Goal: Task Accomplishment & Management: Use online tool/utility

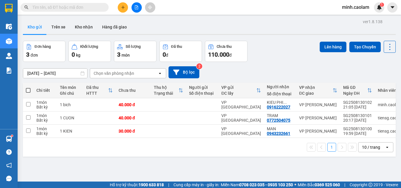
click at [30, 87] on label at bounding box center [28, 90] width 5 height 6
click at [28, 87] on input "checkbox" at bounding box center [28, 87] width 0 height 0
checkbox input "true"
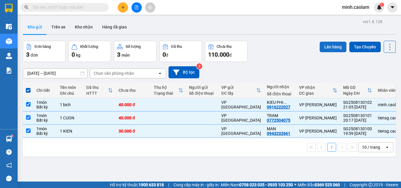
click at [327, 47] on button "Lên hàng" at bounding box center [332, 47] width 27 height 11
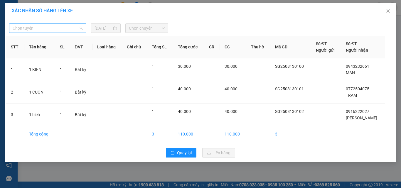
click at [53, 30] on span "Chọn tuyến" at bounding box center [48, 28] width 70 height 9
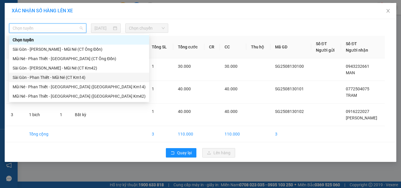
drag, startPoint x: 50, startPoint y: 76, endPoint x: 147, endPoint y: 39, distance: 103.4
click at [51, 75] on div "Sài Gòn - Phan Thiết - Mũi Né (CT Km14)" at bounding box center [79, 77] width 133 height 6
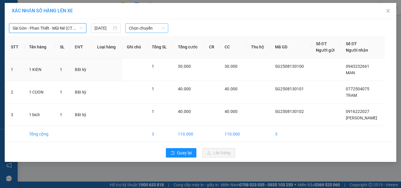
click at [155, 30] on span "Chọn chuyến" at bounding box center [147, 28] width 36 height 9
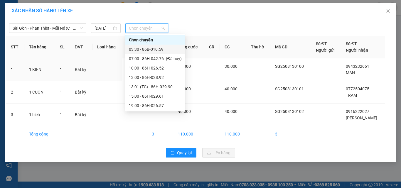
scroll to position [38, 0]
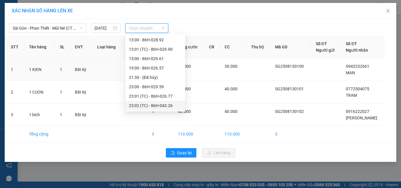
drag, startPoint x: 162, startPoint y: 105, endPoint x: 250, endPoint y: 146, distance: 97.3
click at [162, 105] on div "23:02 (TC) - 86H-043.26" at bounding box center [155, 105] width 53 height 6
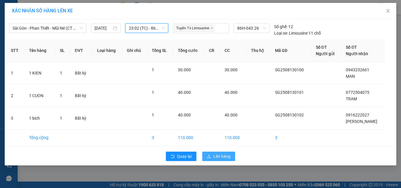
click at [222, 157] on span "Lên hàng" at bounding box center [221, 156] width 17 height 6
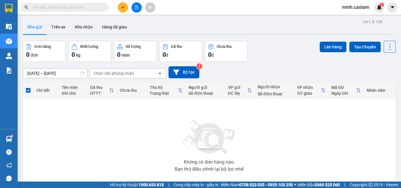
click at [54, 6] on input "text" at bounding box center [66, 7] width 69 height 6
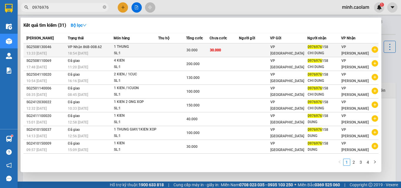
type input "0976976"
click at [95, 54] on div "18:54 [DATE]" at bounding box center [90, 53] width 45 height 6
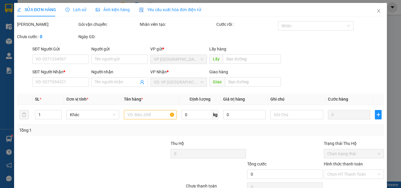
type input "0976976158"
type input "CHI DUNG"
type input "30.000"
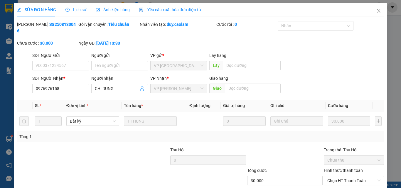
click at [74, 12] on span "Lịch sử" at bounding box center [75, 9] width 21 height 5
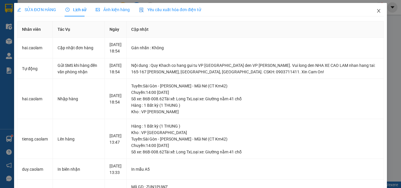
click at [374, 14] on span "Close" at bounding box center [378, 11] width 16 height 16
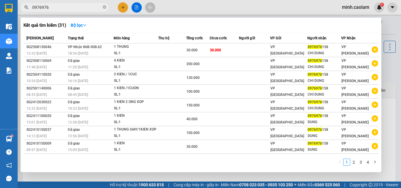
click at [66, 6] on input "0976976" at bounding box center [66, 7] width 69 height 6
click at [191, 7] on div at bounding box center [200, 94] width 401 height 188
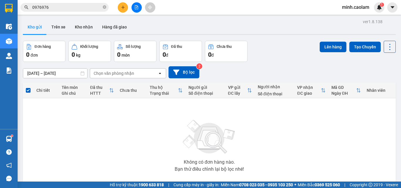
drag, startPoint x: 139, startPoint y: 9, endPoint x: 136, endPoint y: 10, distance: 3.3
click at [136, 10] on button at bounding box center [136, 7] width 10 height 10
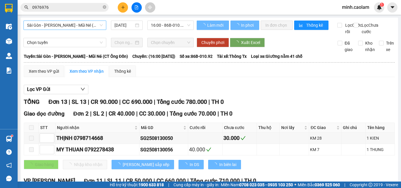
click at [71, 23] on span "Sài Gòn - [PERSON_NAME] - Mũi Né (CT Ông Đồn)" at bounding box center [65, 25] width 76 height 9
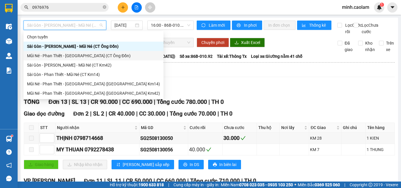
drag, startPoint x: 50, startPoint y: 57, endPoint x: 101, endPoint y: 55, distance: 51.9
click at [51, 56] on div "Mũi Né - Phan Thiết - [GEOGRAPHIC_DATA] (CT Ông Đồn)" at bounding box center [93, 55] width 133 height 6
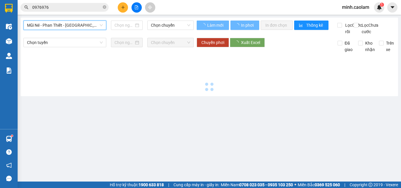
type input "[DATE]"
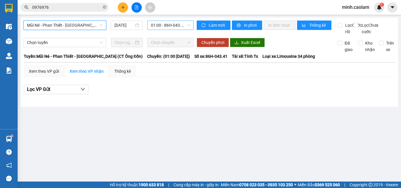
drag, startPoint x: 171, startPoint y: 26, endPoint x: 171, endPoint y: 30, distance: 3.5
click at [171, 30] on div "01:00 - 86H-043.41" at bounding box center [170, 25] width 46 height 9
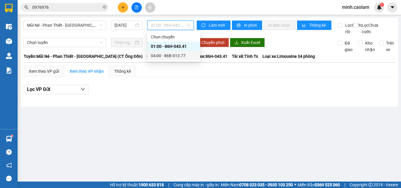
drag, startPoint x: 167, startPoint y: 57, endPoint x: 134, endPoint y: 50, distance: 33.0
click at [166, 57] on div "04:00 - 86B-013.77" at bounding box center [174, 55] width 46 height 6
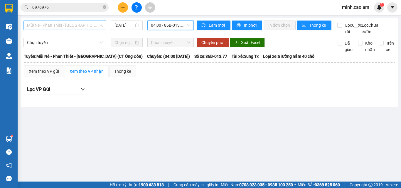
drag, startPoint x: 47, startPoint y: 24, endPoint x: 54, endPoint y: 74, distance: 50.7
click at [47, 25] on span "Mũi Né - Phan Thiết - [GEOGRAPHIC_DATA] (CT Ông Đồn)" at bounding box center [65, 25] width 76 height 9
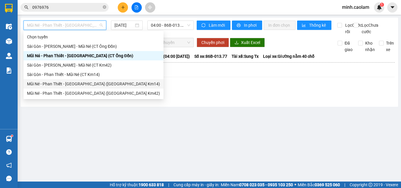
click at [46, 81] on div "Mũi Né - Phan Thiết - [GEOGRAPHIC_DATA] ([GEOGRAPHIC_DATA] Km14)" at bounding box center [93, 84] width 133 height 6
type input "[DATE]"
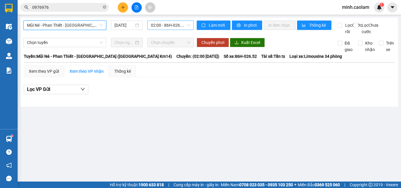
drag, startPoint x: 176, startPoint y: 24, endPoint x: 177, endPoint y: 33, distance: 8.9
click at [176, 26] on span "02:00 - 86H-026.52" at bounding box center [170, 25] width 39 height 9
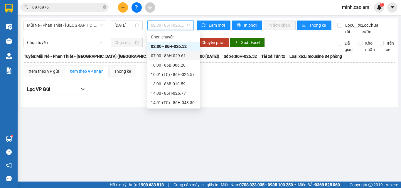
drag, startPoint x: 175, startPoint y: 55, endPoint x: 163, endPoint y: 42, distance: 17.2
click at [173, 53] on div "07:00 - 86H-029.61" at bounding box center [174, 55] width 46 height 6
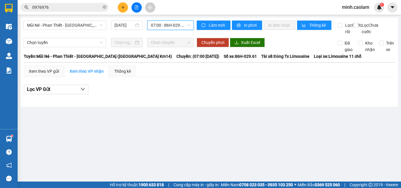
drag, startPoint x: 162, startPoint y: 23, endPoint x: 162, endPoint y: 26, distance: 2.9
click at [162, 24] on span "07:00 - 86H-029.61" at bounding box center [170, 25] width 39 height 9
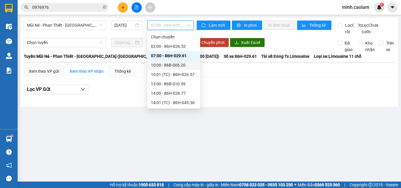
drag, startPoint x: 174, startPoint y: 64, endPoint x: 169, endPoint y: 36, distance: 28.3
click at [174, 64] on div "10:00 - 86B-006.20" at bounding box center [174, 65] width 46 height 6
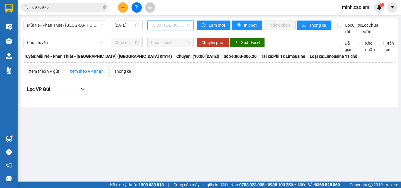
drag, startPoint x: 169, startPoint y: 24, endPoint x: 182, endPoint y: 65, distance: 42.9
click at [169, 27] on span "10:00 - 86B-006.20" at bounding box center [170, 25] width 39 height 9
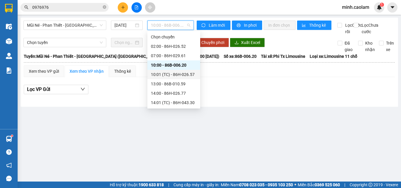
drag, startPoint x: 175, startPoint y: 73, endPoint x: 164, endPoint y: 40, distance: 35.3
click at [173, 73] on div "10:01 (TC) - 86H-026.57" at bounding box center [174, 74] width 46 height 6
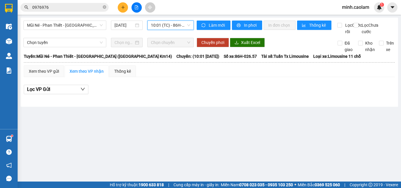
click at [168, 29] on span "10:01 (TC) - 86H-026.57" at bounding box center [170, 25] width 39 height 9
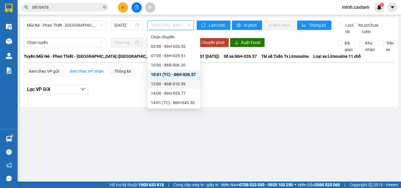
click at [165, 87] on div "13:00 - 86B-010.59" at bounding box center [173, 83] width 53 height 9
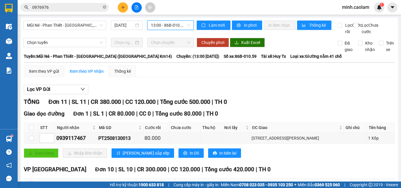
drag, startPoint x: 164, startPoint y: 25, endPoint x: 171, endPoint y: 59, distance: 35.4
click at [164, 39] on body "Kết quả tìm kiếm ( 31 ) Bộ lọc Mã ĐH Trạng thái Món hàng Thu hộ Tổng cước Chưa …" at bounding box center [200, 94] width 401 height 188
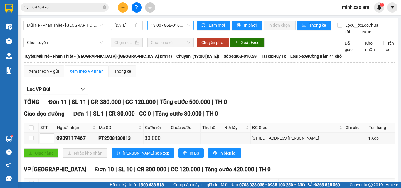
drag, startPoint x: 170, startPoint y: 23, endPoint x: 185, endPoint y: 33, distance: 18.3
click at [169, 23] on span "13:00 - 86B-010.59" at bounding box center [170, 25] width 39 height 9
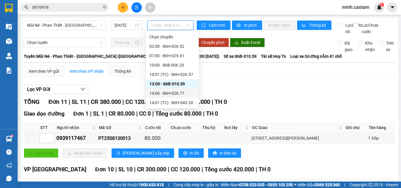
drag, startPoint x: 169, startPoint y: 95, endPoint x: 166, endPoint y: 94, distance: 3.3
click at [166, 94] on div "14:00 - 86H-026.77" at bounding box center [172, 93] width 46 height 6
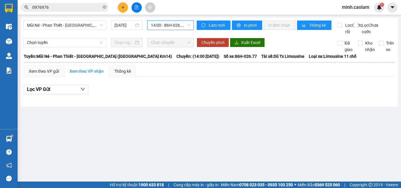
click at [170, 28] on span "14:00 - 86H-026.77" at bounding box center [170, 25] width 39 height 9
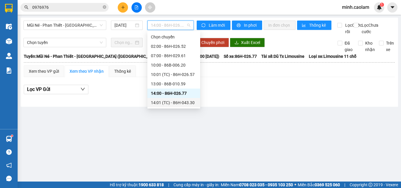
click at [167, 101] on div "14:01 (TC) - 86H-043.30" at bounding box center [174, 102] width 46 height 6
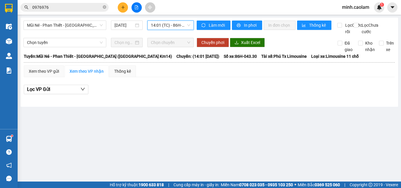
click at [171, 26] on span "14:01 (TC) - 86H-043.30" at bounding box center [170, 25] width 39 height 9
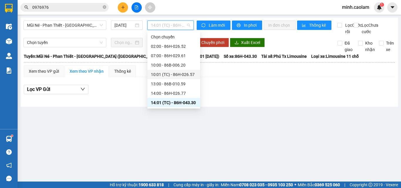
scroll to position [29, 0]
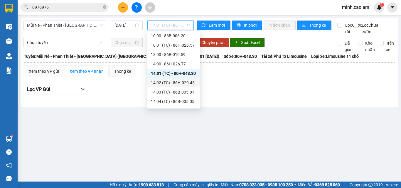
click at [173, 84] on div "14:02 (TC) - 86H-029.45" at bounding box center [174, 82] width 46 height 6
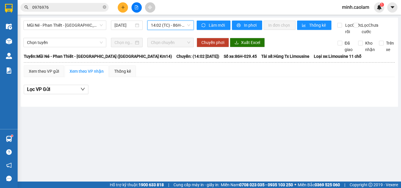
drag, startPoint x: 168, startPoint y: 25, endPoint x: 179, endPoint y: 71, distance: 46.6
click at [168, 27] on span "14:02 (TC) - 86H-029.45" at bounding box center [170, 25] width 39 height 9
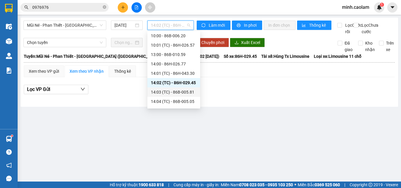
click at [172, 91] on div "14:03 (TC) - 86B-005.81" at bounding box center [174, 92] width 46 height 6
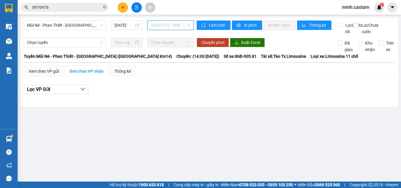
drag, startPoint x: 169, startPoint y: 24, endPoint x: 191, endPoint y: 111, distance: 89.7
click at [169, 25] on span "14:03 (TC) - 86B-005.81" at bounding box center [170, 25] width 39 height 9
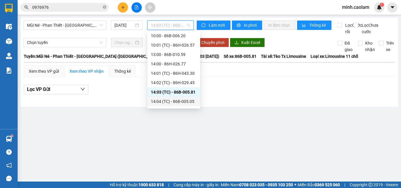
click at [177, 99] on div "14:04 (TC) - 86B-005.05" at bounding box center [174, 101] width 46 height 6
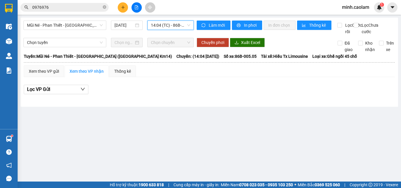
click at [165, 26] on span "14:04 (TC) - 86B-005.05" at bounding box center [170, 25] width 39 height 9
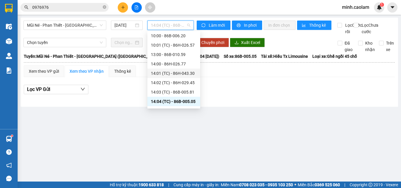
scroll to position [88, 0]
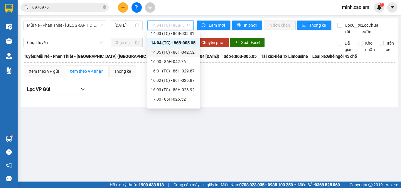
click at [172, 54] on div "14:05 (TC) - 86H-042.52" at bounding box center [174, 52] width 46 height 6
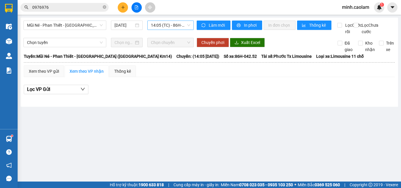
drag, startPoint x: 168, startPoint y: 19, endPoint x: 165, endPoint y: 24, distance: 5.6
click at [167, 19] on div "Mũi Né - Phan Thiết - [GEOGRAPHIC_DATA] ([GEOGRAPHIC_DATA] Km14) [DATE] 14:05 (…" at bounding box center [209, 62] width 377 height 89
drag, startPoint x: 165, startPoint y: 24, endPoint x: 176, endPoint y: 57, distance: 34.3
click at [165, 26] on span "14:05 (TC) - 86H-042.52" at bounding box center [170, 25] width 39 height 9
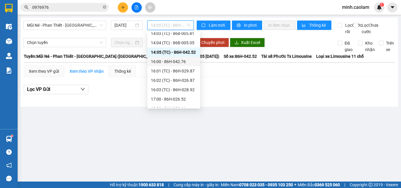
drag, startPoint x: 171, startPoint y: 61, endPoint x: 169, endPoint y: 47, distance: 14.8
click at [171, 60] on div "16:00 - 86H-042.76" at bounding box center [174, 61] width 46 height 6
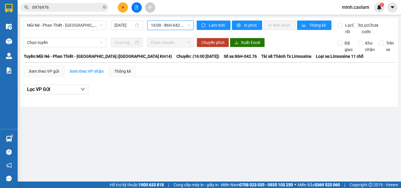
drag, startPoint x: 166, startPoint y: 27, endPoint x: 167, endPoint y: 40, distance: 13.0
click at [166, 33] on body "Kết quả tìm kiếm ( 31 ) Bộ lọc Mã ĐH Trạng thái Món hàng Thu hộ Tổng cước Chưa …" at bounding box center [200, 94] width 401 height 188
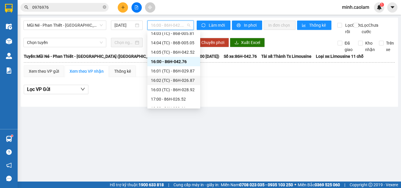
click at [170, 76] on div "16:02 (TC) - 86H-026.87" at bounding box center [173, 80] width 53 height 9
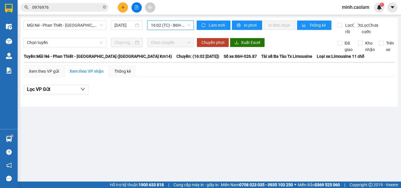
click at [169, 32] on div "Mũi Né - Phan Thiết - [GEOGRAPHIC_DATA] ([GEOGRAPHIC_DATA] Km14) [DATE] 16:02 1…" at bounding box center [108, 28] width 170 height 14
drag, startPoint x: 172, startPoint y: 25, endPoint x: 181, endPoint y: 75, distance: 51.0
click at [172, 26] on span "16:02 (TC) - 86H-026.87" at bounding box center [170, 25] width 39 height 9
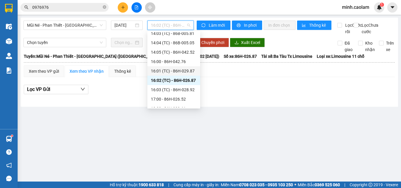
click at [178, 68] on div "16:01 (TC) - 86H-029.87" at bounding box center [174, 71] width 46 height 6
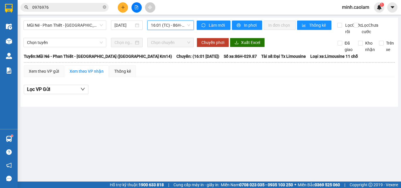
click at [170, 26] on span "16:01 (TC) - 86H-029.87" at bounding box center [170, 25] width 39 height 9
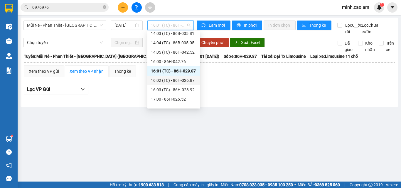
click at [172, 79] on div "16:02 (TC) - 86H-026.87" at bounding box center [174, 80] width 46 height 6
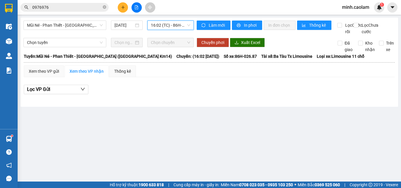
click at [163, 25] on span "16:02 (TC) - 86H-026.87" at bounding box center [170, 25] width 39 height 9
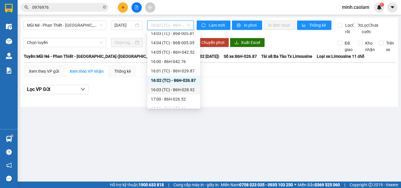
click at [176, 92] on div "16:03 (TC) - 86H-028.92" at bounding box center [174, 89] width 46 height 6
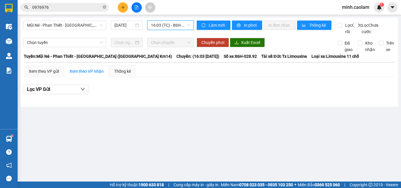
click at [160, 27] on span "16:03 (TC) - 86H-028.92" at bounding box center [170, 25] width 39 height 9
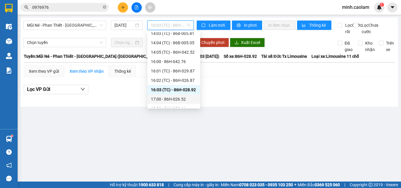
click at [174, 99] on div "17:00 - 86H-026.52" at bounding box center [174, 99] width 46 height 6
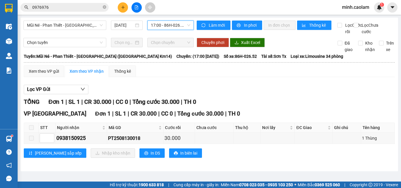
click at [162, 28] on span "17:00 - 86H-026.52" at bounding box center [170, 25] width 39 height 9
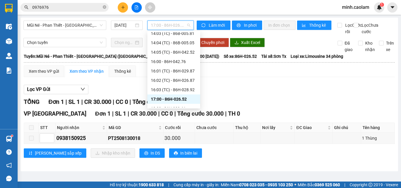
scroll to position [94, 0]
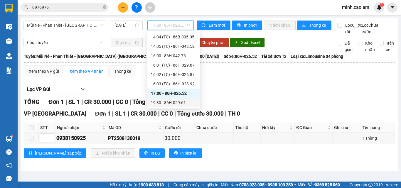
click at [169, 103] on div "19:30 - 86H-029.61" at bounding box center [174, 102] width 46 height 6
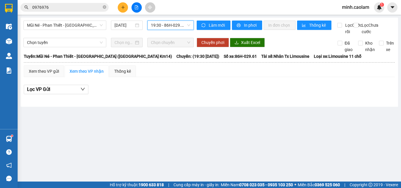
click at [62, 30] on div "Mũi Né - Phan Thiết - [GEOGRAPHIC_DATA] ([GEOGRAPHIC_DATA] Km14) [DATE] 19:30 1…" at bounding box center [108, 28] width 170 height 14
click at [59, 26] on span "Mũi Né - Phan Thiết - [GEOGRAPHIC_DATA] ([GEOGRAPHIC_DATA] Km14)" at bounding box center [65, 25] width 76 height 9
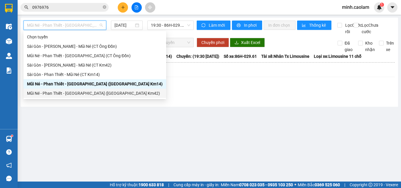
click at [50, 94] on div "Mũi Né - Phan Thiết - [GEOGRAPHIC_DATA] ([GEOGRAPHIC_DATA] Km42)" at bounding box center [94, 93] width 135 height 6
type input "[DATE]"
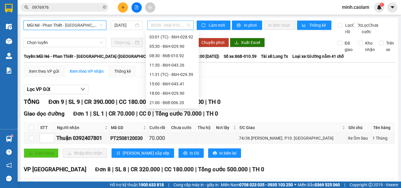
click at [165, 25] on span "00:00 - 86B-010.59" at bounding box center [170, 25] width 39 height 9
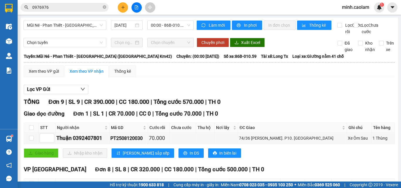
click at [258, 93] on div "Lọc VP Gửi" at bounding box center [209, 90] width 371 height 10
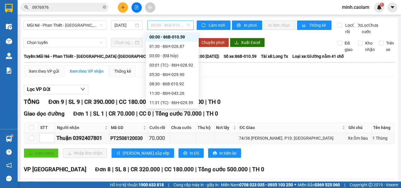
click at [163, 27] on span "00:00 - 86B-010.59" at bounding box center [170, 25] width 39 height 9
click at [168, 46] on div "01:30 - 86H-026.87" at bounding box center [172, 46] width 46 height 6
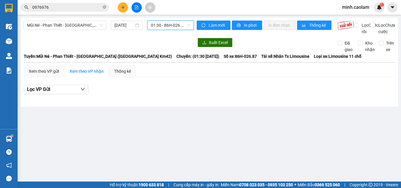
drag, startPoint x: 158, startPoint y: 27, endPoint x: 172, endPoint y: 55, distance: 31.7
click at [158, 29] on span "01:30 - 86H-026.87" at bounding box center [170, 25] width 39 height 9
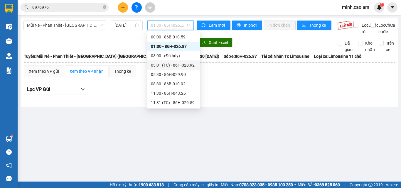
click at [166, 64] on div "03:01 (TC) - 86H-028.92" at bounding box center [174, 65] width 46 height 6
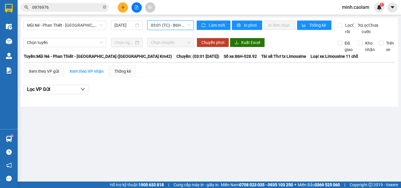
drag, startPoint x: 163, startPoint y: 23, endPoint x: 174, endPoint y: 62, distance: 40.6
click at [163, 27] on span "03:01 (TC) - 86H-028.92" at bounding box center [170, 25] width 39 height 9
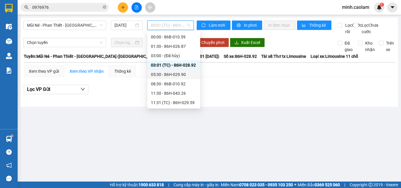
drag, startPoint x: 165, startPoint y: 74, endPoint x: 169, endPoint y: 55, distance: 19.4
click at [165, 74] on div "05:30 - 86H-029.90" at bounding box center [174, 74] width 46 height 6
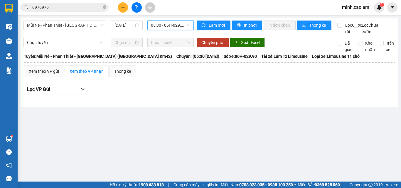
drag, startPoint x: 170, startPoint y: 24, endPoint x: 179, endPoint y: 62, distance: 39.2
click at [170, 30] on div "Mũi Né - Phan Thiết - [GEOGRAPHIC_DATA] ([GEOGRAPHIC_DATA] Km42) [DATE] 05:30 0…" at bounding box center [108, 28] width 170 height 14
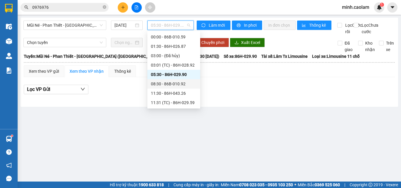
drag, startPoint x: 171, startPoint y: 85, endPoint x: 168, endPoint y: 50, distance: 35.0
click at [170, 82] on div "08:30 - 86B-010.92" at bounding box center [174, 84] width 46 height 6
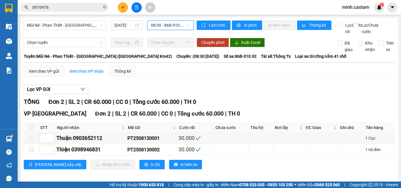
click at [170, 26] on span "08:30 - 86B-010.92" at bounding box center [170, 25] width 39 height 9
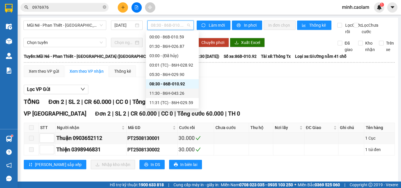
click at [165, 94] on div "11:30 - 86H-043.26" at bounding box center [172, 93] width 46 height 6
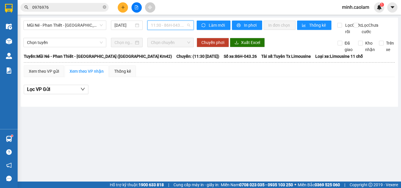
drag, startPoint x: 166, startPoint y: 23, endPoint x: 180, endPoint y: 94, distance: 72.1
click at [166, 28] on span "11:30 - 86H-043.26" at bounding box center [170, 25] width 39 height 9
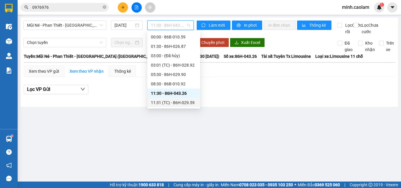
click at [173, 104] on div "11:31 (TC) - 86H-029.59" at bounding box center [174, 102] width 46 height 6
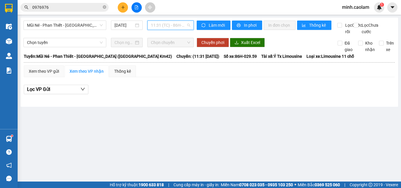
drag, startPoint x: 166, startPoint y: 26, endPoint x: 182, endPoint y: 65, distance: 41.7
click at [167, 26] on span "11:31 (TC) - 86H-029.59" at bounding box center [170, 25] width 39 height 9
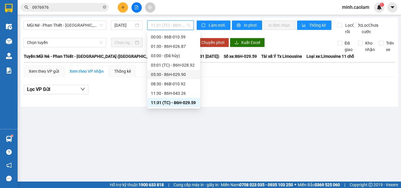
scroll to position [38, 0]
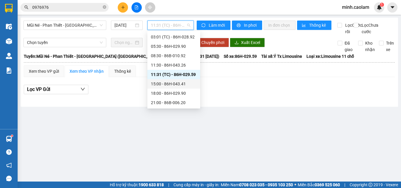
click at [172, 84] on div "15:00 - 86H-043.41" at bounding box center [174, 84] width 46 height 6
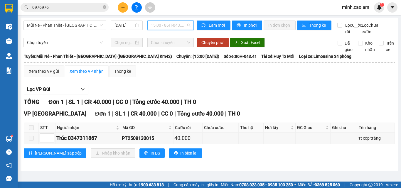
click at [174, 25] on span "15:00 - 86H-043.41" at bounding box center [170, 25] width 39 height 9
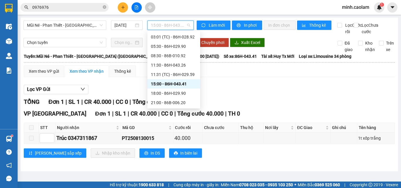
click at [165, 87] on div "15:00 - 86H-043.41" at bounding box center [173, 83] width 53 height 9
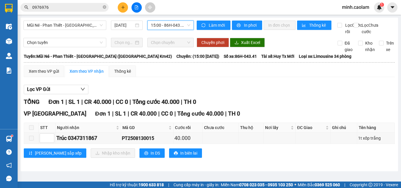
drag, startPoint x: 172, startPoint y: 27, endPoint x: 187, endPoint y: 72, distance: 47.1
click at [172, 40] on body "Kết quả tìm kiếm ( 31 ) Bộ lọc Mã ĐH Trạng thái Món hàng Thu hộ Tổng cước Chưa …" at bounding box center [200, 94] width 401 height 188
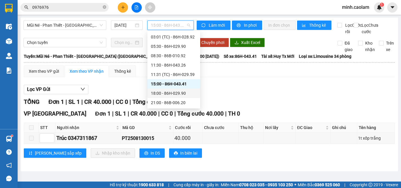
click at [174, 95] on div "18:00 - 86H-029.90" at bounding box center [174, 93] width 46 height 6
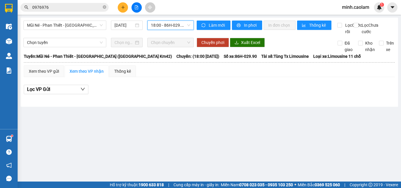
drag, startPoint x: 170, startPoint y: 26, endPoint x: 171, endPoint y: 69, distance: 44.0
click at [169, 40] on body "Kết quả tìm kiếm ( 31 ) Bộ lọc Mã ĐH Trạng thái Món hàng Thu hộ Tổng cước Chưa …" at bounding box center [200, 94] width 401 height 188
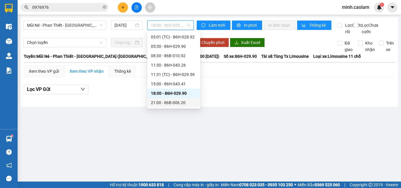
drag, startPoint x: 169, startPoint y: 105, endPoint x: 167, endPoint y: 102, distance: 4.1
click at [169, 105] on div "21:00 - 86B-006.20" at bounding box center [174, 102] width 46 height 6
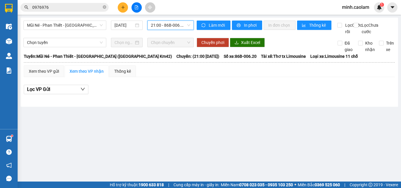
drag, startPoint x: 57, startPoint y: 27, endPoint x: 72, endPoint y: 58, distance: 34.4
click at [56, 29] on span "Mũi Né - Phan Thiết - [GEOGRAPHIC_DATA] ([GEOGRAPHIC_DATA] Km42)" at bounding box center [65, 25] width 76 height 9
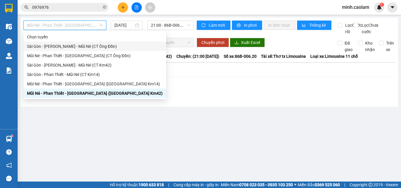
click at [64, 46] on div "Sài Gòn - [PERSON_NAME] - Mũi Né (CT Ông Đồn)" at bounding box center [94, 46] width 135 height 6
type input "[DATE]"
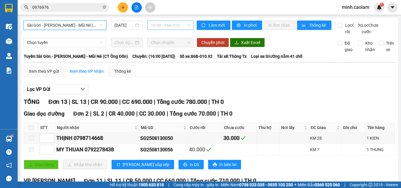
click at [170, 25] on span "16:00 - 86B-010.92" at bounding box center [170, 25] width 39 height 9
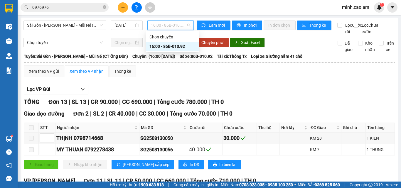
click at [79, 26] on span "Sài Gòn - [PERSON_NAME] - Mũi Né (CT Ông Đồn)" at bounding box center [65, 25] width 76 height 9
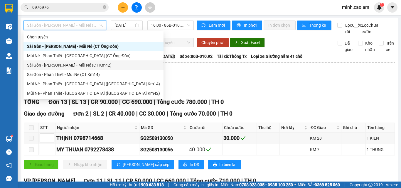
drag, startPoint x: 54, startPoint y: 67, endPoint x: 168, endPoint y: 32, distance: 119.0
click at [55, 67] on div "Sài Gòn - [PERSON_NAME] - Mũi Né (CT Km42)" at bounding box center [93, 65] width 133 height 6
type input "[DATE]"
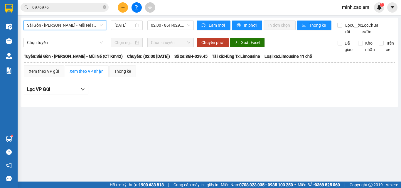
drag, startPoint x: 174, startPoint y: 27, endPoint x: 173, endPoint y: 33, distance: 6.2
click at [173, 32] on body "Kết quả tìm kiếm ( 31 ) Bộ lọc Mã ĐH Trạng thái Món hàng Thu hộ Tổng cước Chưa …" at bounding box center [200, 94] width 401 height 188
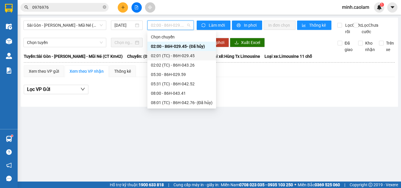
click at [173, 54] on div "02:01 (TC) - 86H-029.45" at bounding box center [182, 55] width 62 height 6
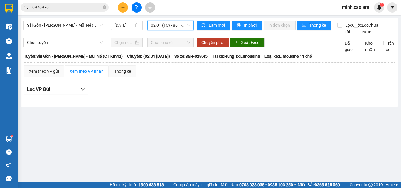
click at [172, 25] on span "02:01 (TC) - 86H-029.45" at bounding box center [170, 25] width 39 height 9
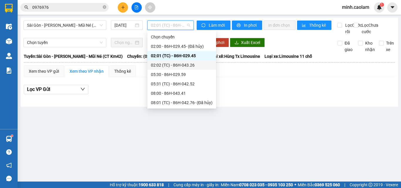
click at [168, 65] on div "02:02 (TC) - 86H-043.26" at bounding box center [182, 65] width 62 height 6
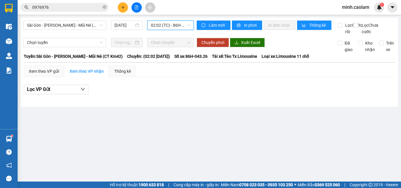
click at [173, 29] on span "02:02 (TC) - 86H-043.26" at bounding box center [170, 25] width 39 height 9
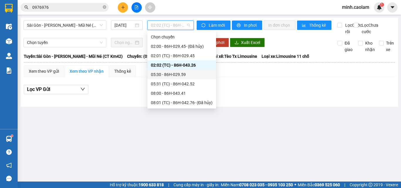
click at [163, 75] on div "05:30 - 86H-029.59" at bounding box center [182, 74] width 62 height 6
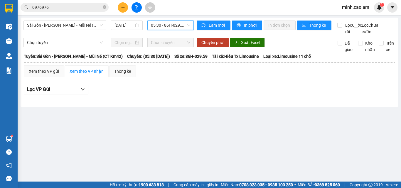
drag, startPoint x: 168, startPoint y: 28, endPoint x: 181, endPoint y: 65, distance: 39.4
click at [168, 30] on div "05:30 - 86H-029.59" at bounding box center [170, 25] width 46 height 9
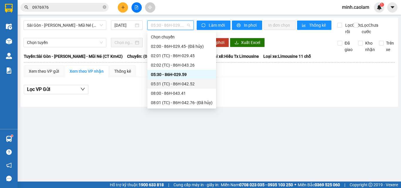
click at [175, 80] on div "05:31 (TC) - 86H-042.52" at bounding box center [181, 83] width 69 height 9
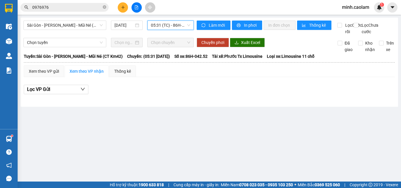
drag, startPoint x: 167, startPoint y: 28, endPoint x: 171, endPoint y: 67, distance: 38.3
click at [167, 30] on div "05:31 (TC) - 86H-042.52" at bounding box center [170, 25] width 46 height 9
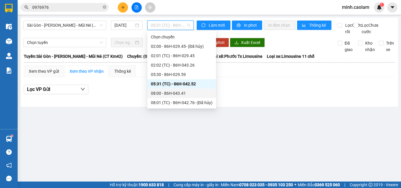
click at [167, 93] on div "08:00 - 86H-043.41" at bounding box center [182, 93] width 62 height 6
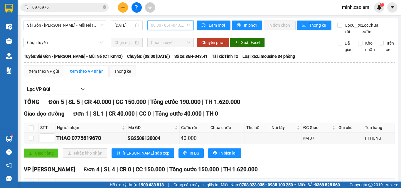
click at [166, 28] on span "08:00 - 86H-043.41" at bounding box center [170, 25] width 39 height 9
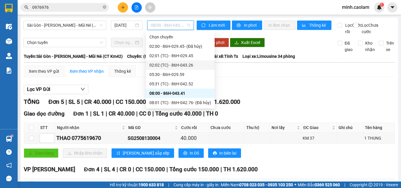
click at [292, 77] on div "Xem theo VP gửi Xem theo VP nhận Thống kê" at bounding box center [209, 71] width 371 height 12
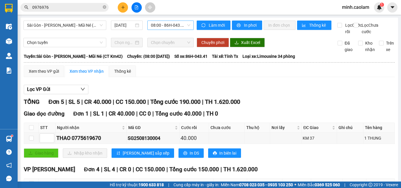
click at [160, 23] on span "08:00 - 86H-043.41" at bounding box center [170, 25] width 39 height 9
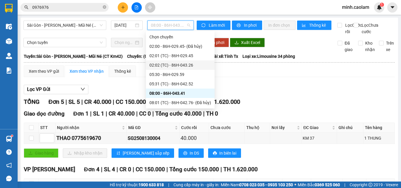
scroll to position [59, 0]
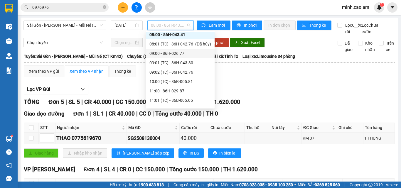
drag, startPoint x: 177, startPoint y: 52, endPoint x: 168, endPoint y: 54, distance: 9.8
click at [177, 52] on div "09:00 - 86H-026.77" at bounding box center [180, 53] width 62 height 6
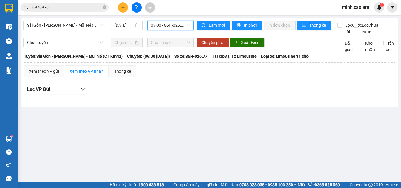
click at [165, 26] on span "09:00 - 86H-026.77" at bounding box center [170, 25] width 39 height 9
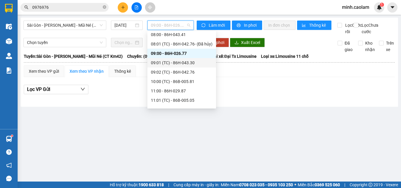
click at [173, 59] on div "09:01 (TC) - 86H-043.30" at bounding box center [181, 62] width 69 height 9
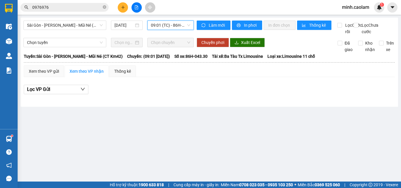
drag, startPoint x: 168, startPoint y: 21, endPoint x: 177, endPoint y: 69, distance: 49.1
click at [167, 27] on span "09:01 (TC) - 86H-043.30" at bounding box center [170, 25] width 39 height 9
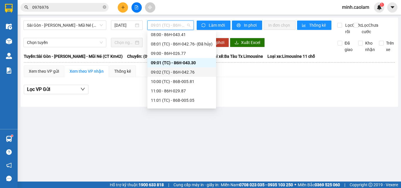
drag, startPoint x: 169, startPoint y: 78, endPoint x: 169, endPoint y: 73, distance: 4.7
click at [169, 73] on div "Chọn chuyến 02:00 - 86H-029.45 - ([GEOGRAPHIC_DATA]) 02:01 (TC) - 86H-029.45 02…" at bounding box center [181, 77] width 69 height 206
click at [169, 73] on div "09:02 (TC) - 86H-042.76" at bounding box center [182, 72] width 62 height 6
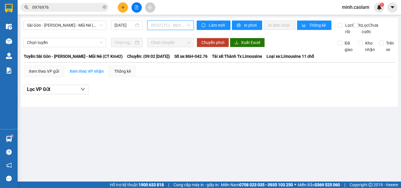
drag, startPoint x: 159, startPoint y: 24, endPoint x: 158, endPoint y: 36, distance: 12.1
click at [159, 28] on span "09:02 (TC) - 86H-042.76" at bounding box center [170, 25] width 39 height 9
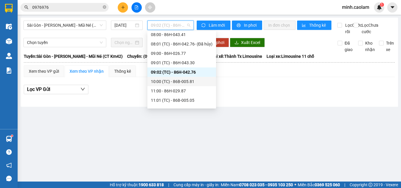
click at [162, 80] on div "10:00 (TC) - 86B-005.81" at bounding box center [182, 81] width 62 height 6
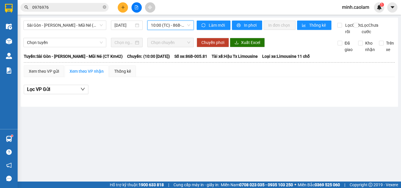
click at [166, 26] on span "10:00 (TC) - 86B-005.81" at bounding box center [170, 25] width 39 height 9
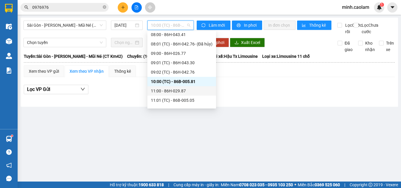
click at [163, 93] on div "11:00 - 86H-029.87" at bounding box center [182, 91] width 62 height 6
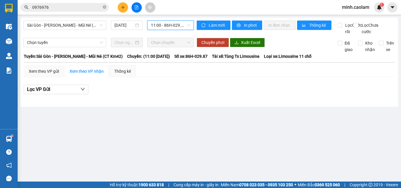
drag, startPoint x: 168, startPoint y: 26, endPoint x: 165, endPoint y: 30, distance: 5.5
click at [165, 30] on div "Sài Gòn - [PERSON_NAME] - Mũi Né (CT Km42) [DATE] 11:00 11:00 - 86H-029.87" at bounding box center [108, 28] width 170 height 14
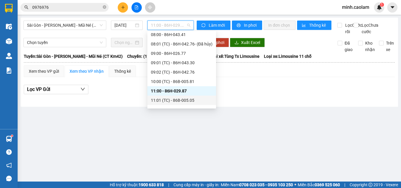
click at [172, 98] on div "11:01 (TC) - 86B-005.05" at bounding box center [182, 100] width 62 height 6
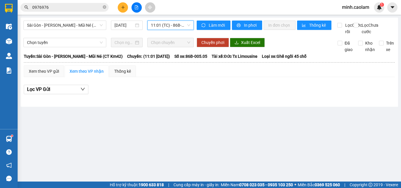
click at [170, 22] on span "11:01 (TC) - 86B-005.05" at bounding box center [170, 25] width 39 height 9
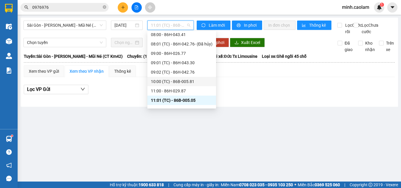
scroll to position [117, 0]
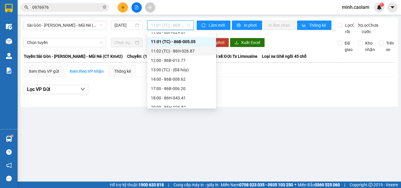
drag, startPoint x: 190, startPoint y: 52, endPoint x: 174, endPoint y: 35, distance: 23.9
click at [190, 52] on div "11:02 (TC) - 86H-026.87" at bounding box center [182, 51] width 62 height 6
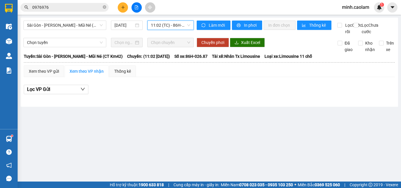
click at [173, 24] on span "11:02 (TC) - 86H-026.87" at bounding box center [170, 25] width 39 height 9
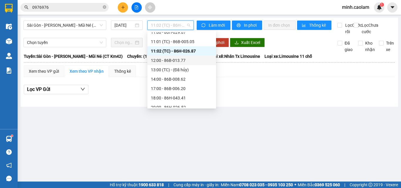
click at [182, 61] on div "12:00 - 86B-013.77" at bounding box center [182, 60] width 62 height 6
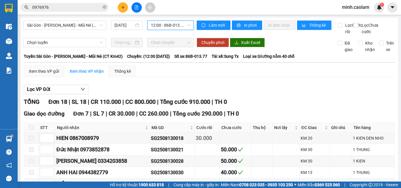
drag, startPoint x: 168, startPoint y: 26, endPoint x: 188, endPoint y: 70, distance: 48.9
click at [168, 27] on span "12:00 - 86B-013.77" at bounding box center [170, 25] width 39 height 9
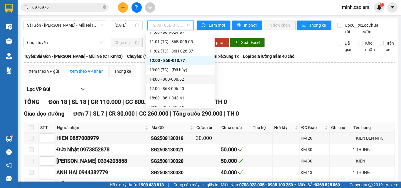
click at [283, 77] on div "Xem theo VP gửi Xem theo VP nhận Thống kê" at bounding box center [209, 71] width 371 height 12
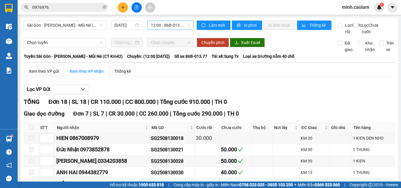
click at [163, 28] on span "12:00 - 86B-013.77" at bounding box center [170, 25] width 39 height 9
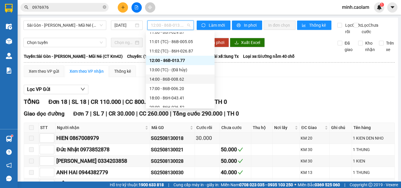
drag, startPoint x: 177, startPoint y: 80, endPoint x: 171, endPoint y: 33, distance: 46.6
click at [177, 76] on div "14:00 - 86B-008.62" at bounding box center [180, 79] width 62 height 6
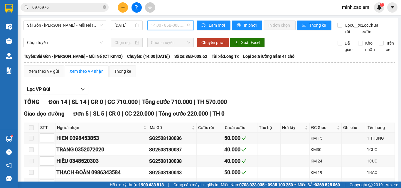
drag, startPoint x: 173, startPoint y: 24, endPoint x: 180, endPoint y: 79, distance: 56.2
click at [173, 27] on span "14:00 - 86B-008.62" at bounding box center [170, 25] width 39 height 9
click at [289, 91] on div "Lọc VP Gửi" at bounding box center [209, 90] width 371 height 10
click at [167, 30] on div "Sài Gòn - Phan Thiết - Mũi Né (CT Km42) [DATE] 14:00 - 86B-008.62" at bounding box center [108, 28] width 170 height 14
click at [170, 28] on span "14:00 - 86B-008.62" at bounding box center [170, 25] width 39 height 9
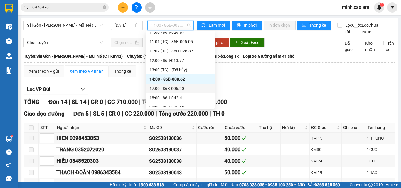
click at [175, 88] on div "17:00 - 86B-006.20" at bounding box center [180, 88] width 62 height 6
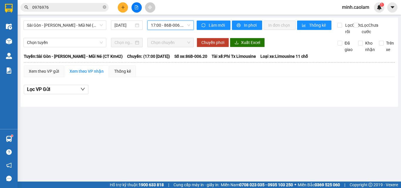
click at [182, 30] on div "17:00 - 86B-006.20" at bounding box center [170, 25] width 46 height 9
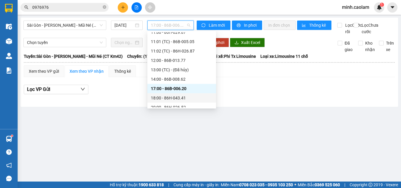
click at [178, 102] on div "18:00 - 86H-043.41" at bounding box center [181, 97] width 69 height 9
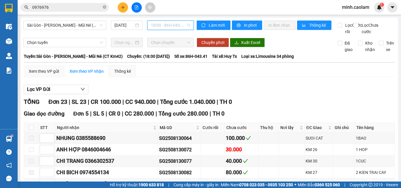
click at [170, 22] on span "18:00 - 86H-043.41" at bounding box center [170, 25] width 39 height 9
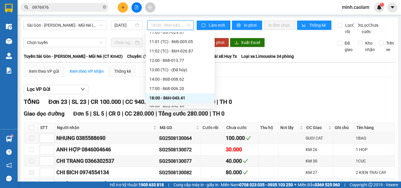
scroll to position [131, 0]
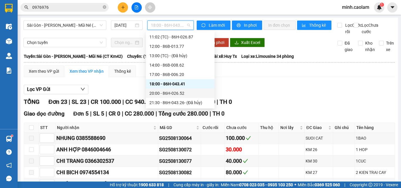
click at [181, 93] on div "20:00 - 86H-026.52" at bounding box center [180, 93] width 62 height 6
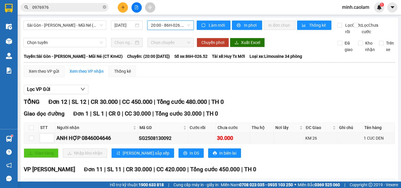
click at [159, 26] on span "20:00 - 86H-026.52" at bounding box center [170, 25] width 39 height 9
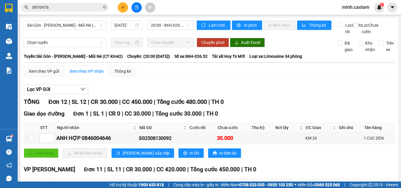
click at [243, 116] on div "Giao dọc đường Đơn 1 | SL 1 | CR 0 | CC 30.000 | Tổng cước 30.000 | TH 0" at bounding box center [209, 113] width 371 height 9
